Goal: Information Seeking & Learning: Learn about a topic

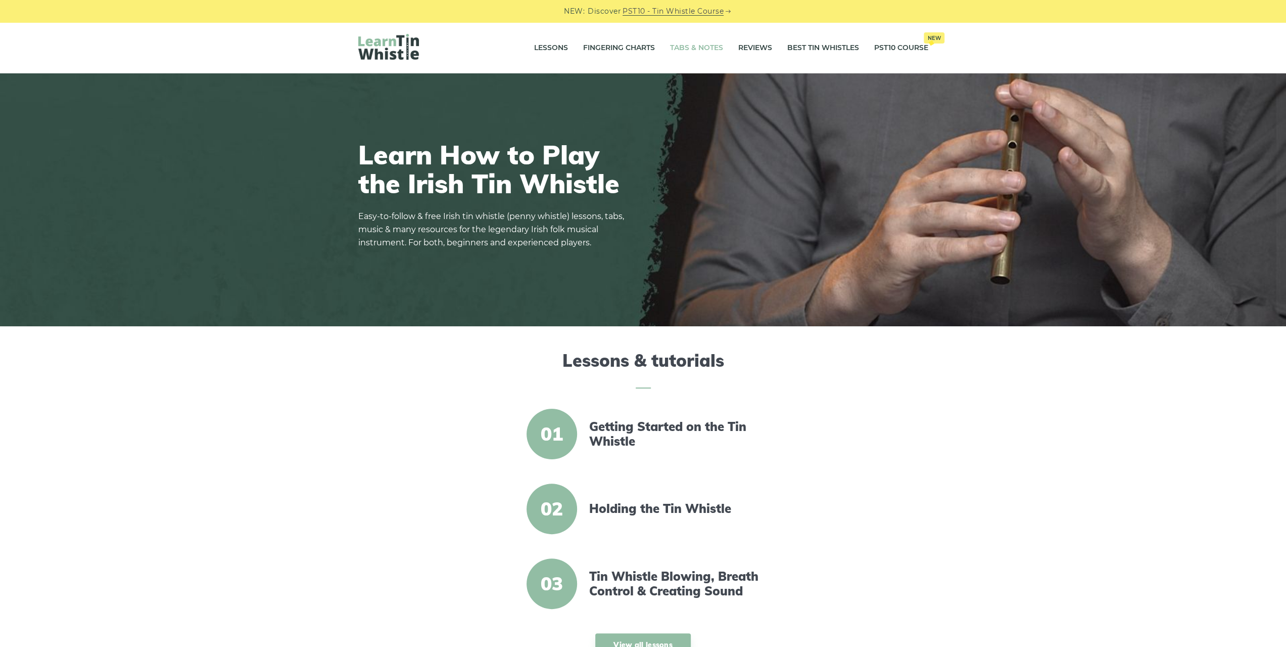
click at [703, 43] on link "Tabs & Notes" at bounding box center [696, 47] width 53 height 25
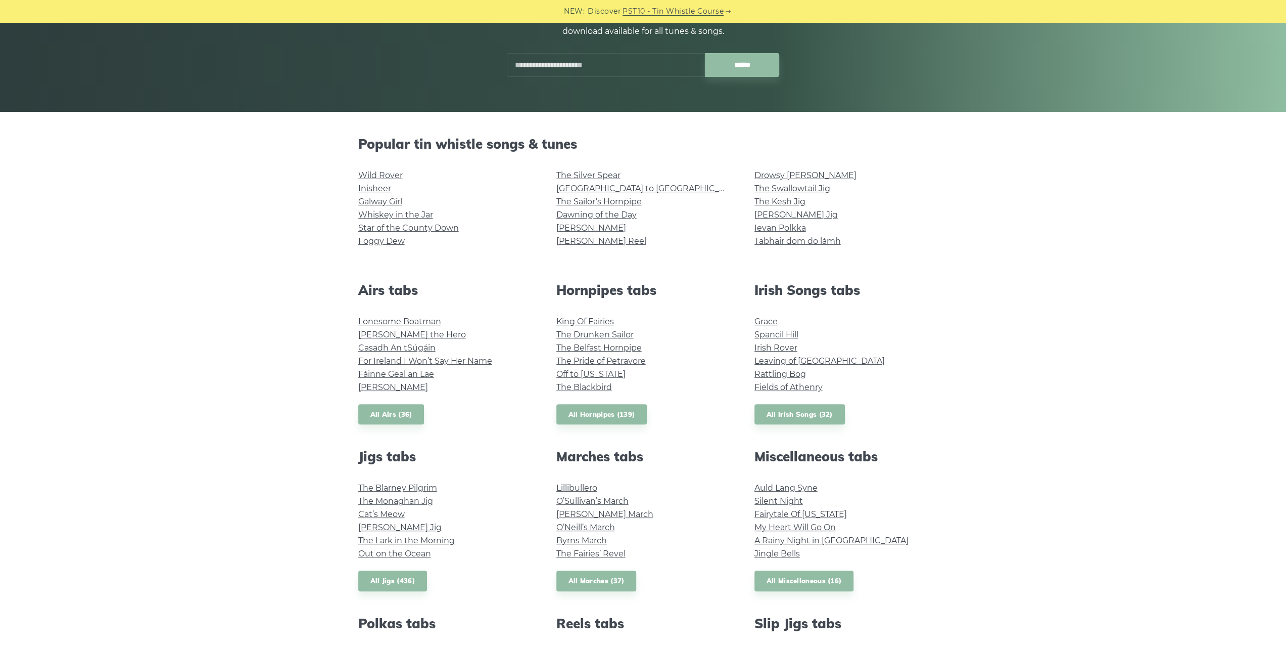
scroll to position [354, 0]
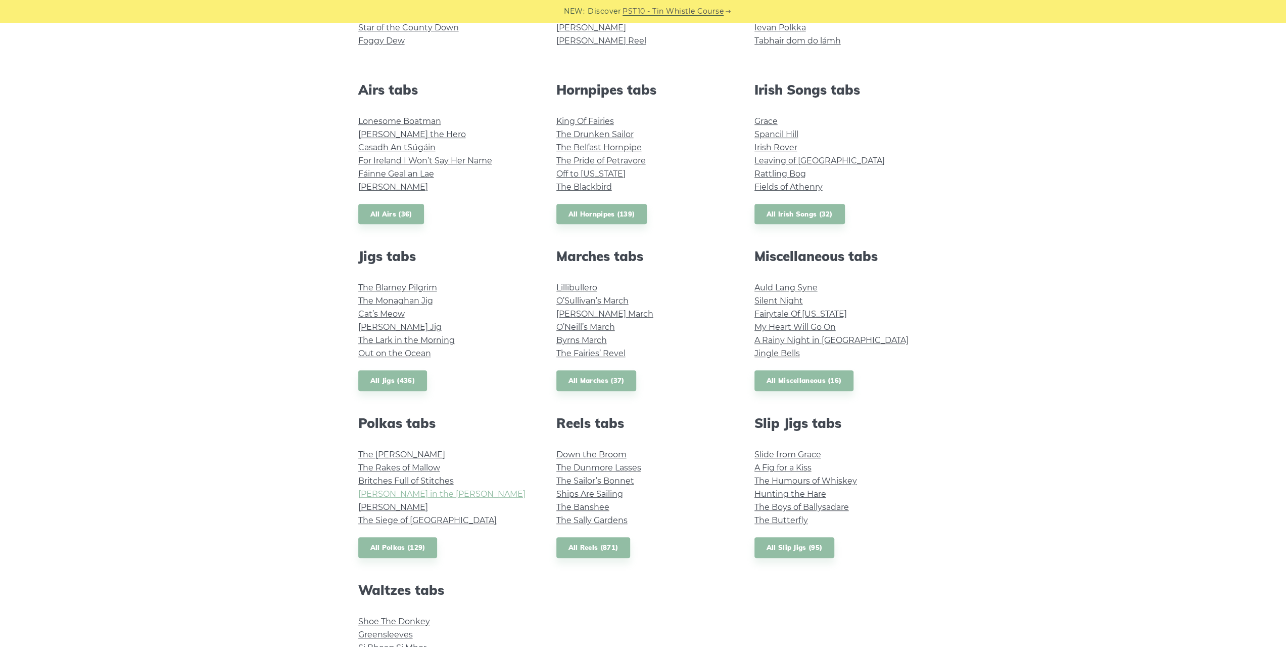
click at [438, 494] on link "Maggie in the Woods" at bounding box center [441, 494] width 167 height 10
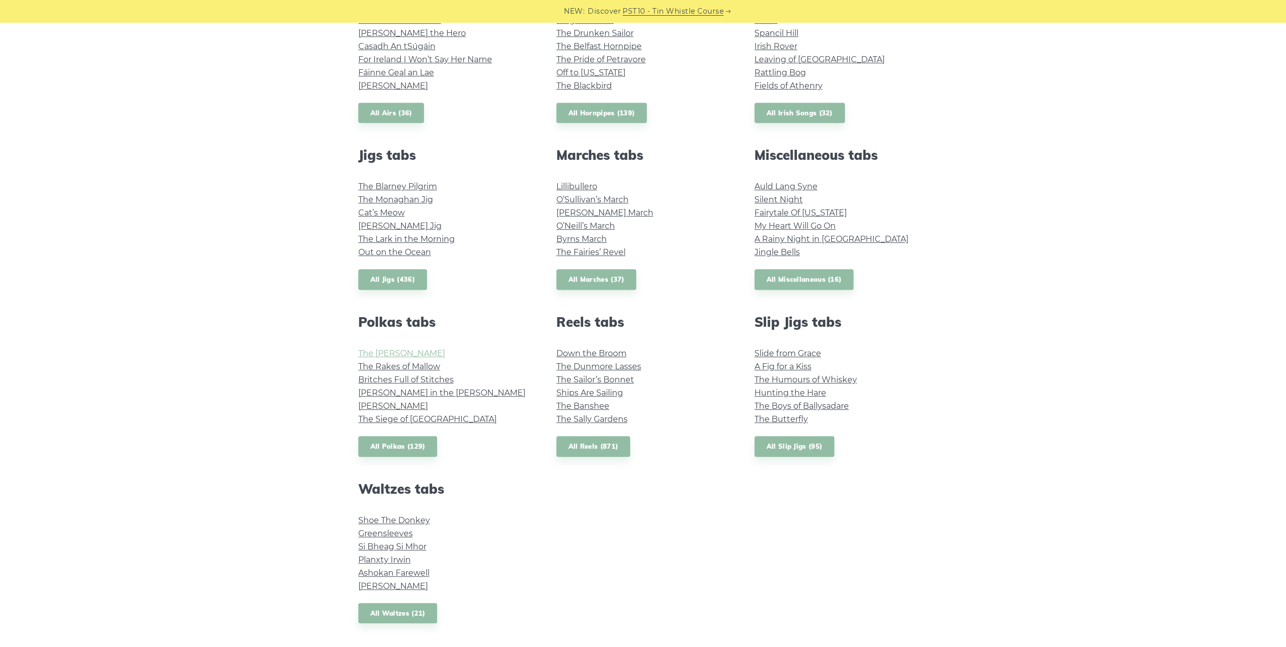
scroll to position [152, 0]
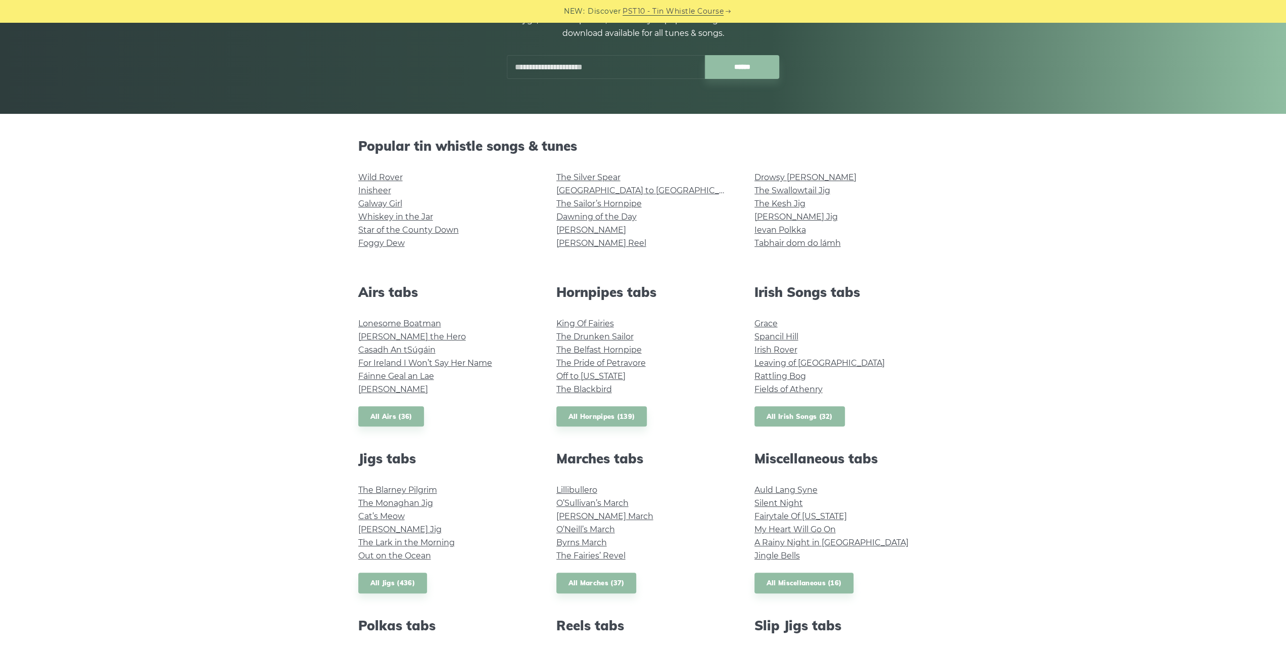
click at [790, 412] on link "All Irish Songs (32)" at bounding box center [800, 416] width 90 height 21
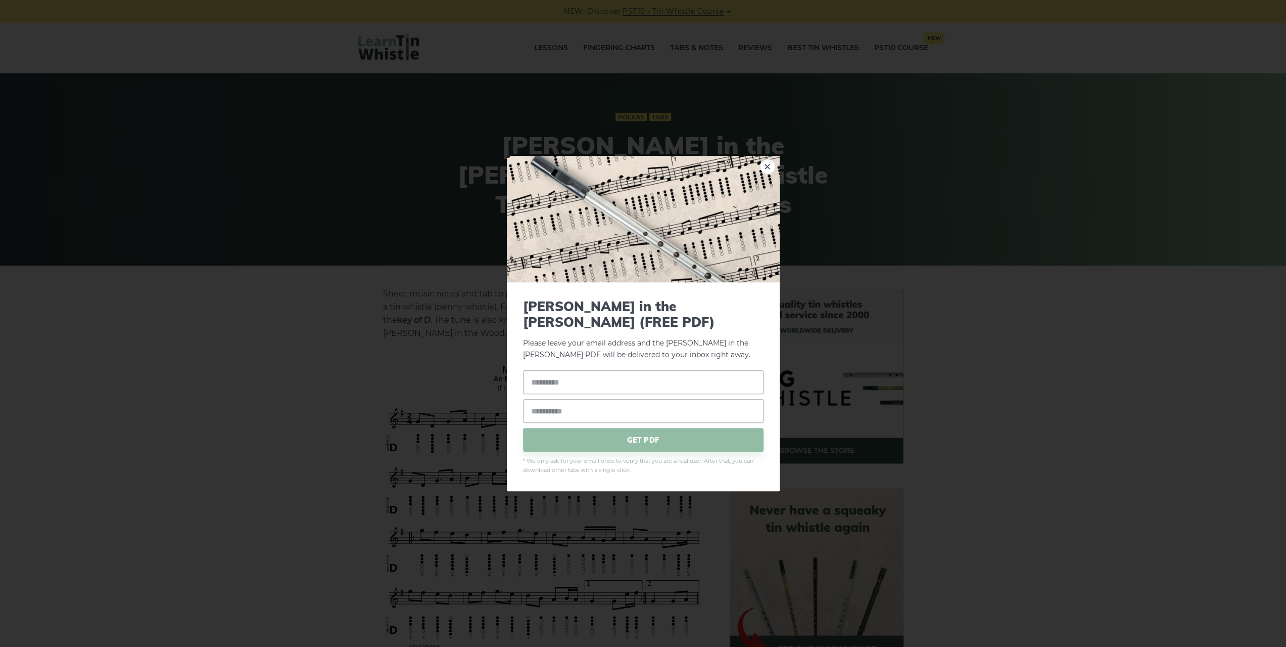
click at [402, 153] on div "× Maggie in the Woods (FREE PDF) Please leave your email address and the Maggie…" at bounding box center [643, 323] width 1286 height 647
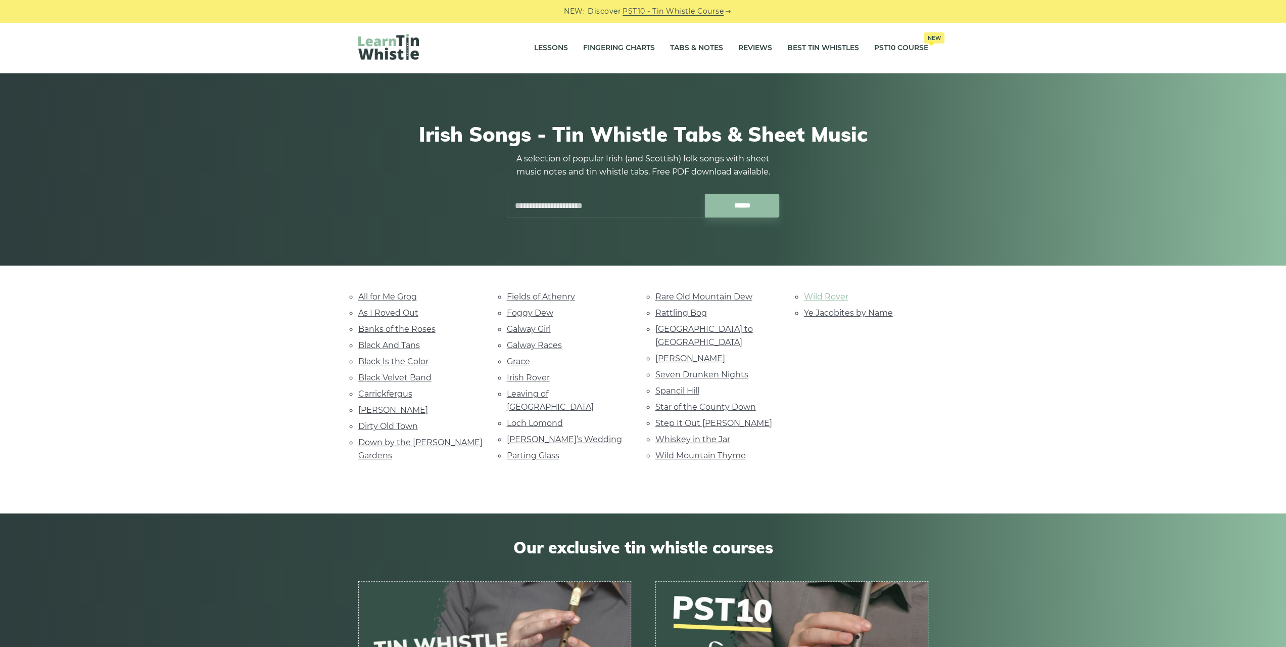
click at [819, 296] on link "Wild Rover" at bounding box center [826, 297] width 44 height 10
click at [410, 295] on link "All for Me Grog" at bounding box center [387, 297] width 59 height 10
click at [385, 373] on link "Black Velvet Band" at bounding box center [394, 378] width 73 height 10
click at [548, 345] on link "Galway Races" at bounding box center [534, 345] width 55 height 10
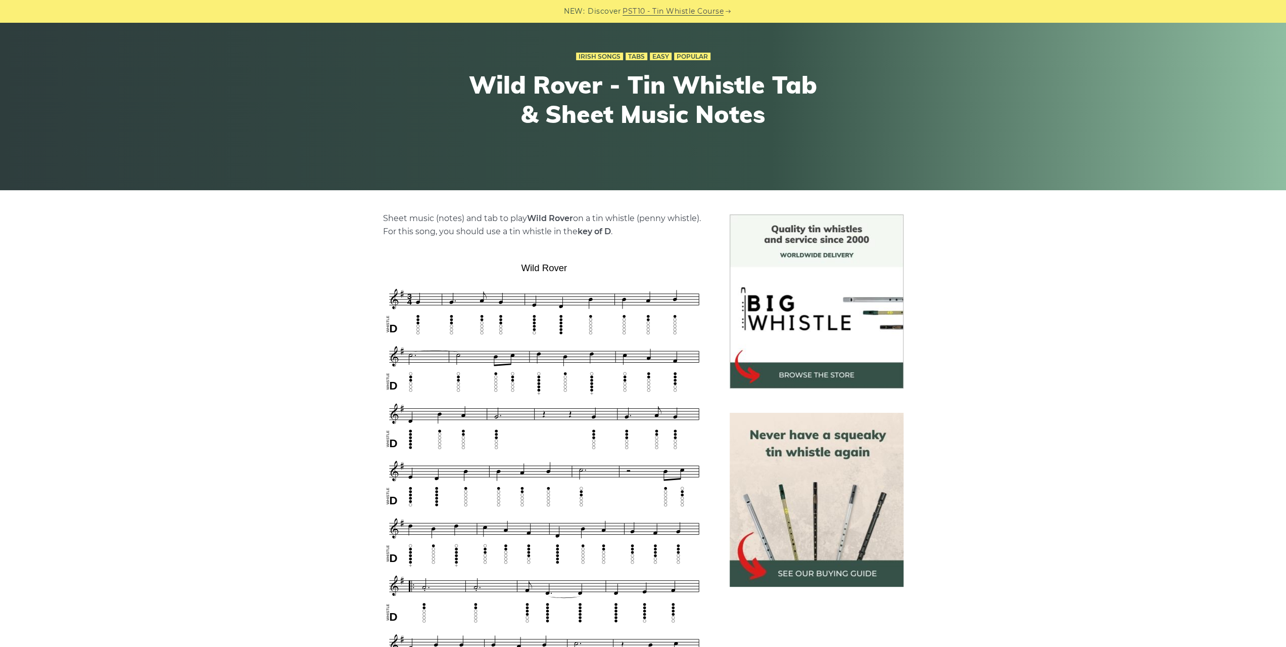
scroll to position [253, 0]
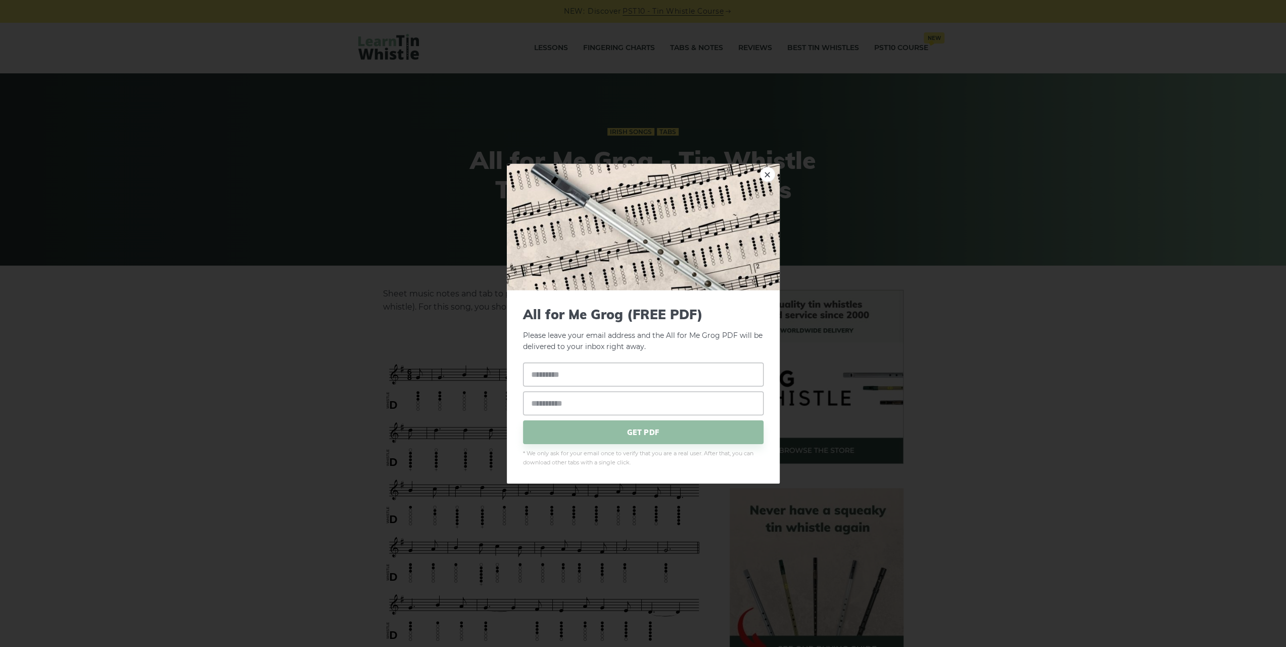
click at [339, 342] on div "× All for Me Grog (FREE PDF) Please leave your email address and the All for Me…" at bounding box center [643, 323] width 1286 height 647
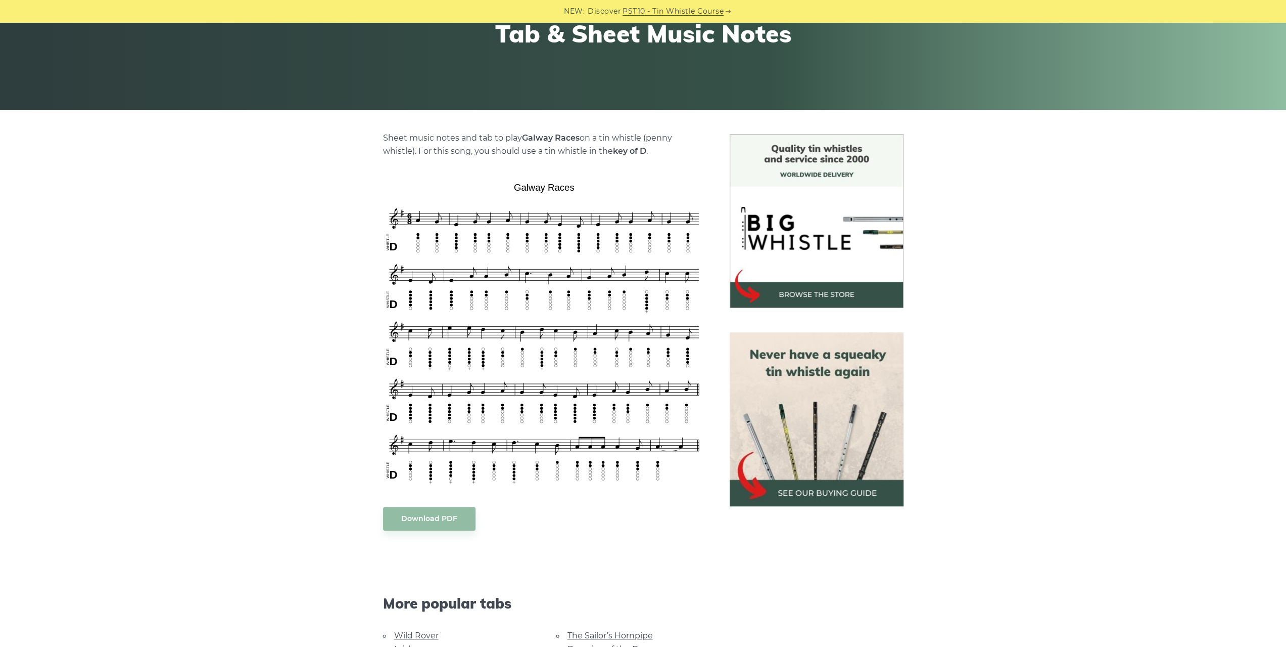
scroll to position [354, 0]
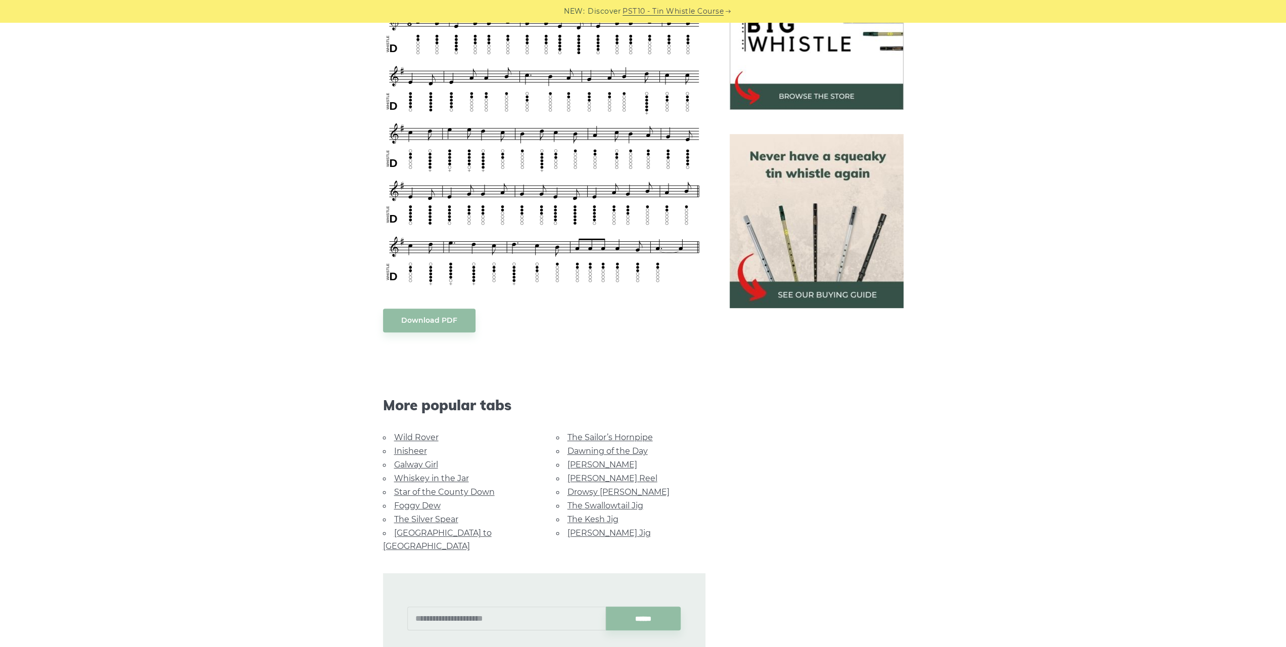
click at [596, 531] on link "[PERSON_NAME] Jig" at bounding box center [609, 533] width 83 height 10
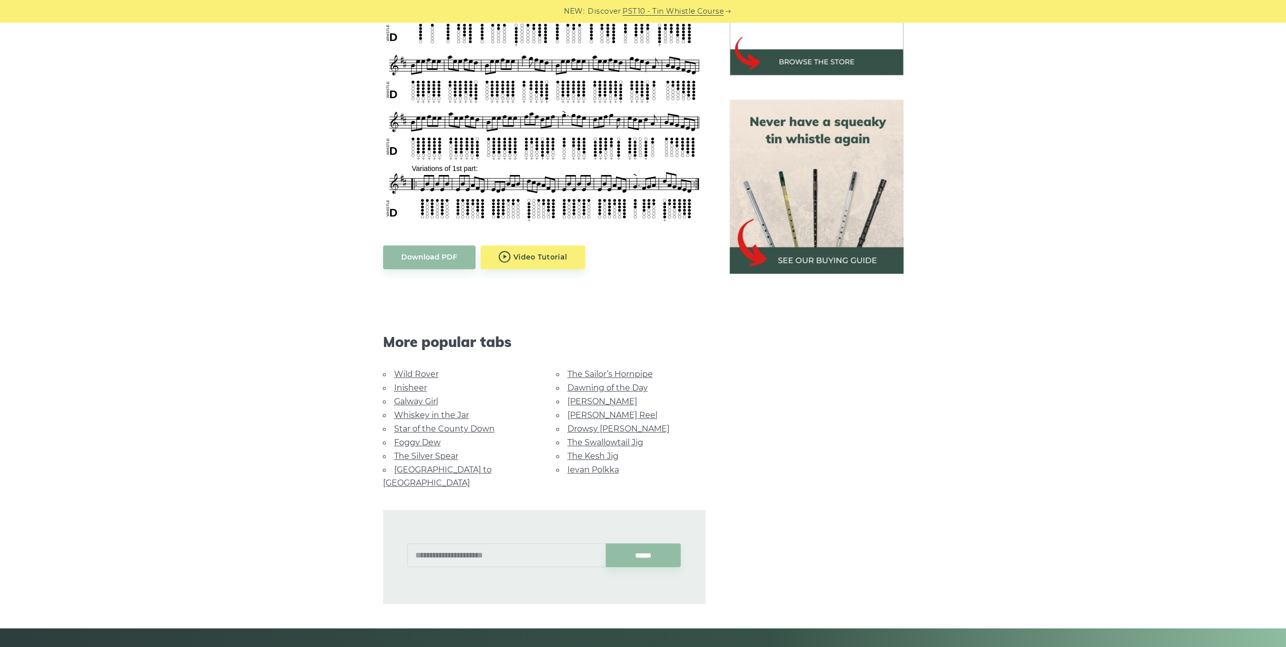
scroll to position [404, 0]
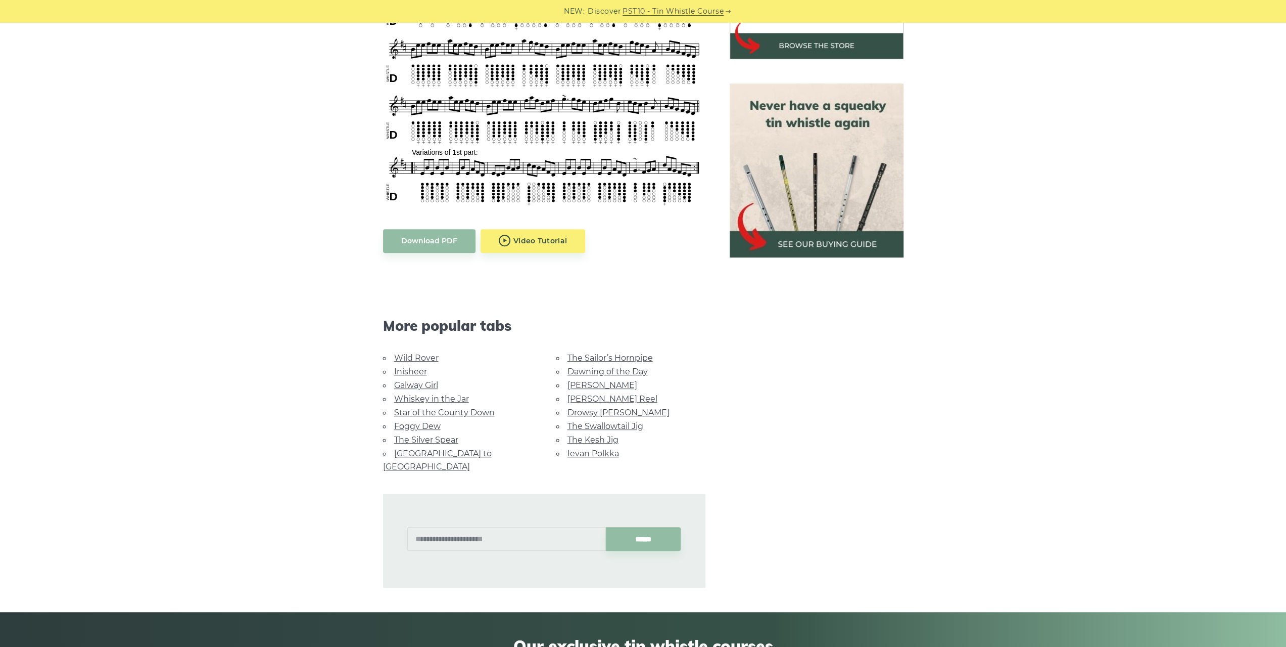
click at [606, 411] on link "Drowsy [PERSON_NAME]" at bounding box center [619, 412] width 102 height 10
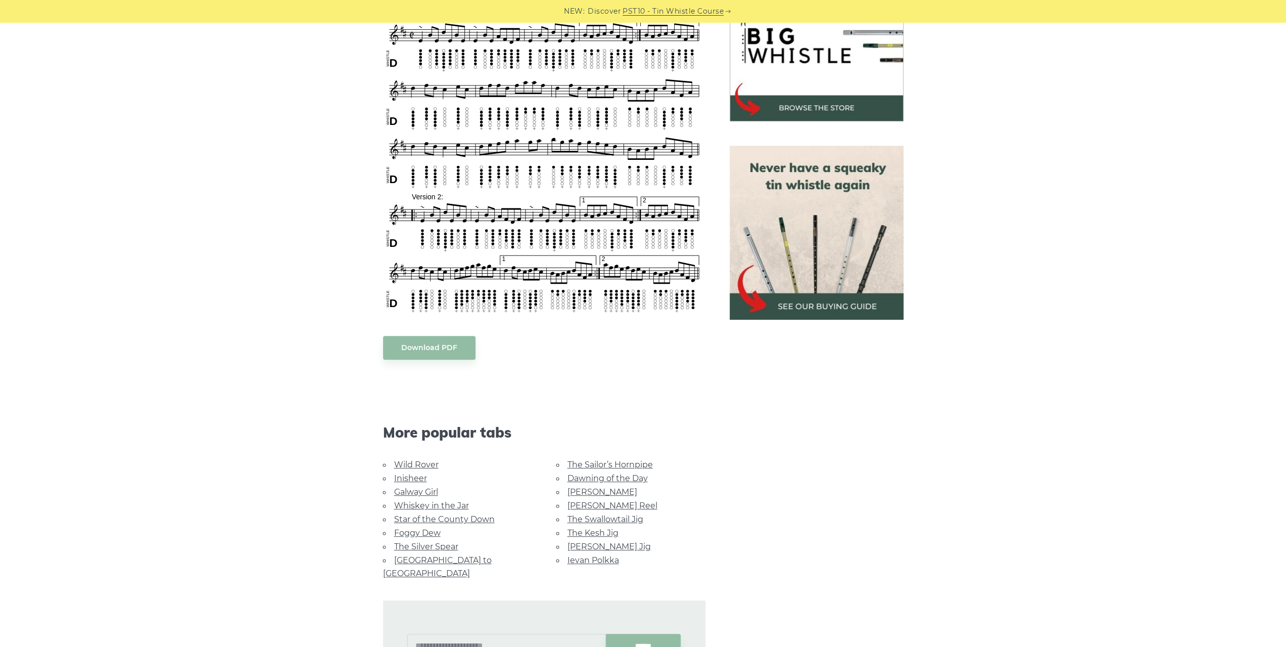
scroll to position [404, 0]
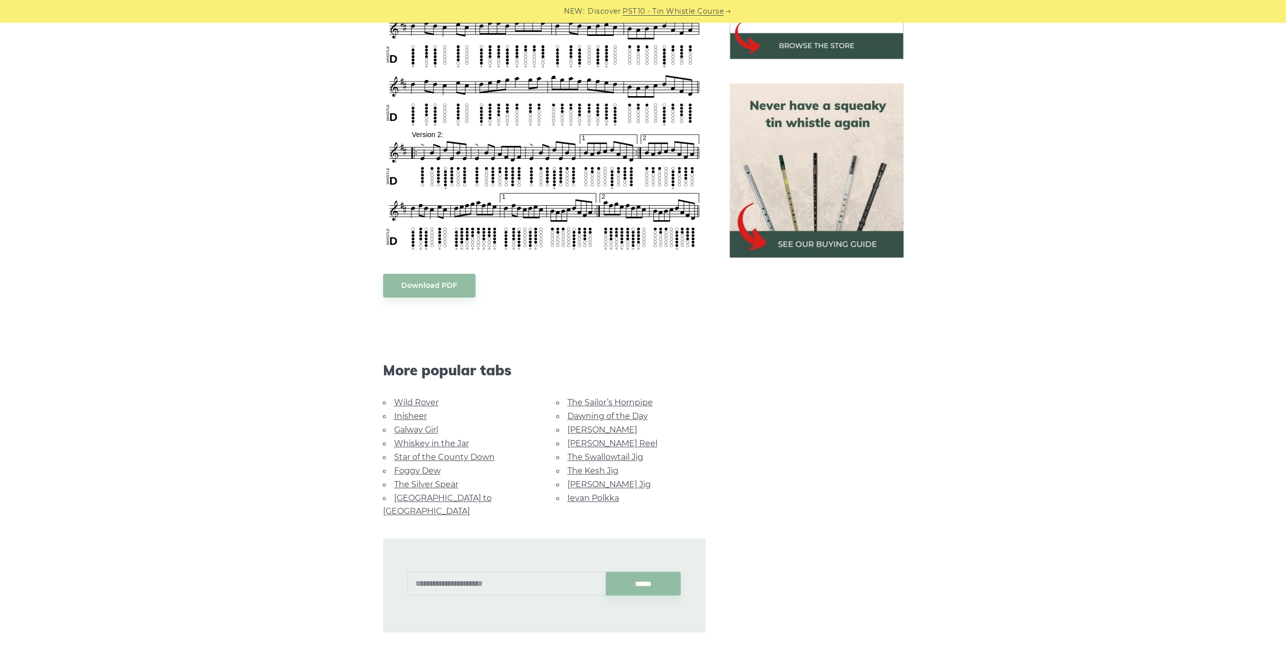
click at [597, 495] on link "Ievan Polkka" at bounding box center [594, 498] width 52 height 10
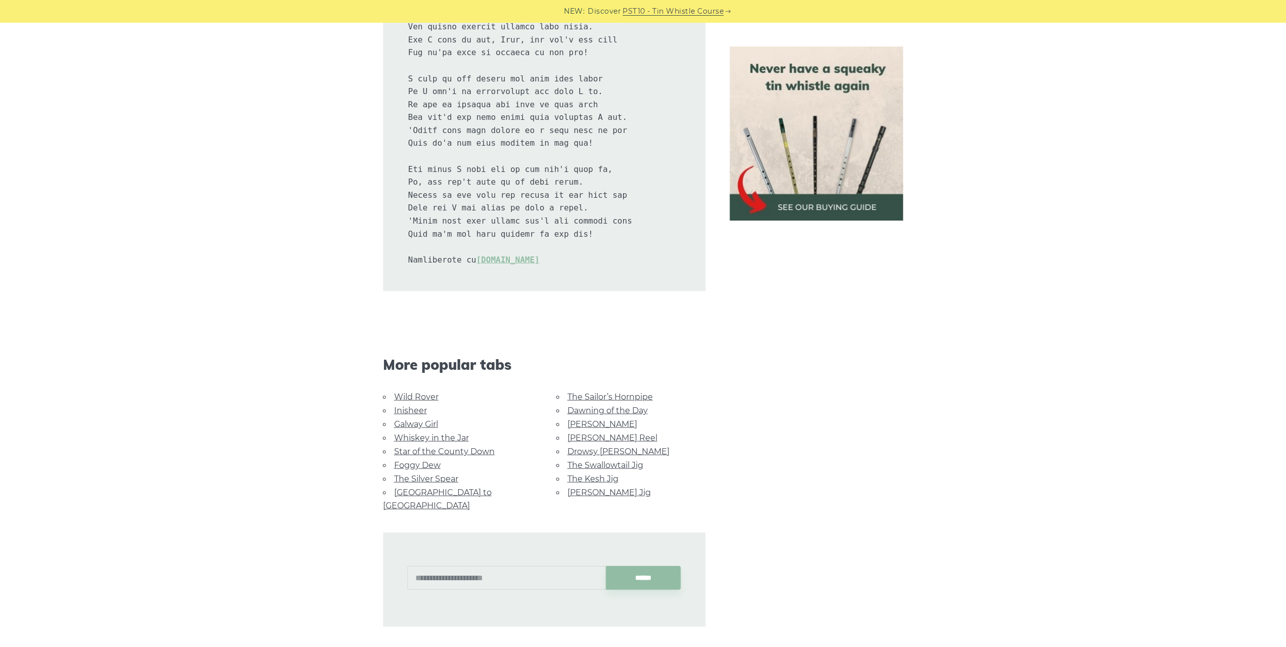
scroll to position [2174, 0]
